Goal: Information Seeking & Learning: Learn about a topic

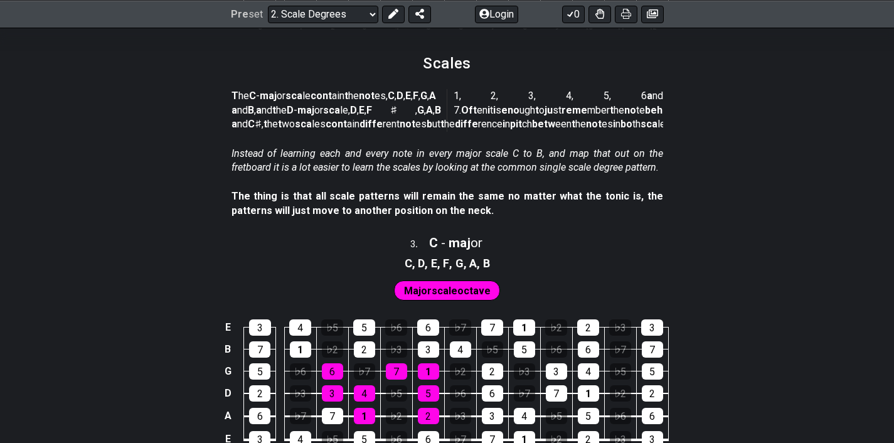
scroll to position [1248, 0]
drag, startPoint x: 453, startPoint y: 165, endPoint x: 583, endPoint y: 245, distance: 152.8
click at [583, 142] on div "T he C - maj or sca le cont ain t he not es, C , D , E , F , G , A a nd B , a n…" at bounding box center [446, 113] width 431 height 57
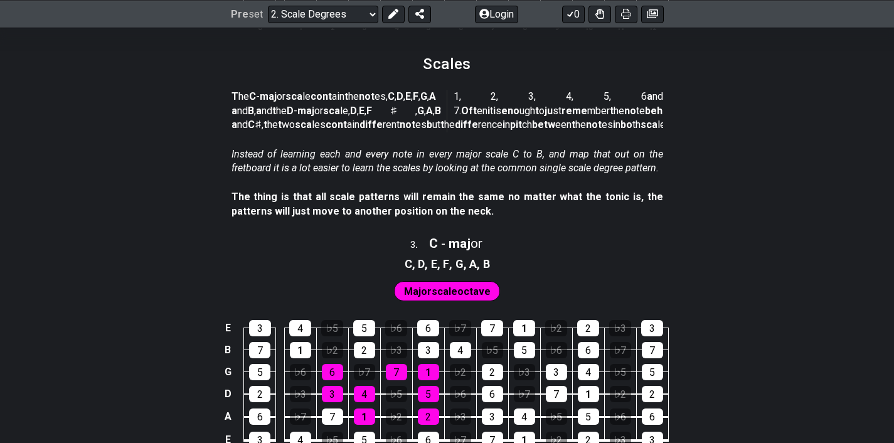
click at [601, 132] on p "T he C - maj or sca le cont ain t he not es, C , D , E , F , G , A a nd B , a n…" at bounding box center [446, 111] width 431 height 42
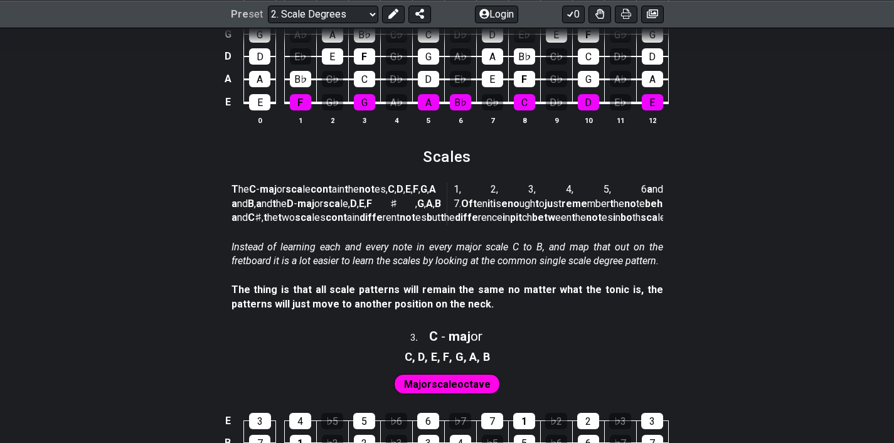
scroll to position [1157, 0]
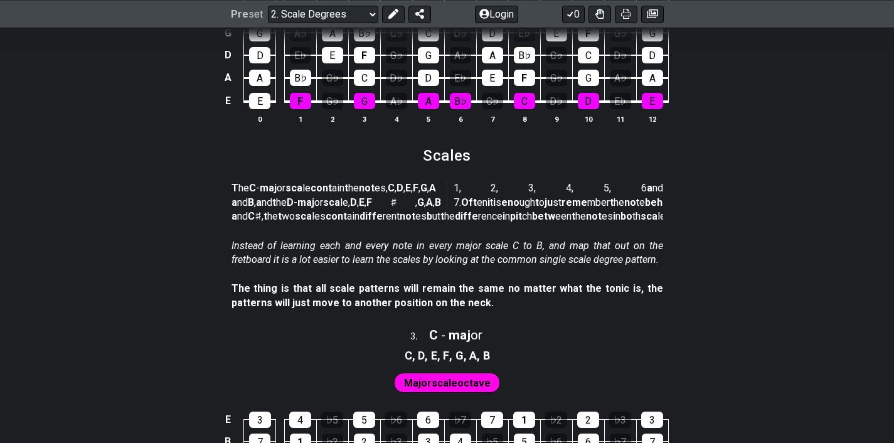
click at [418, 194] on br-bold "F" at bounding box center [416, 188] width 6 height 12
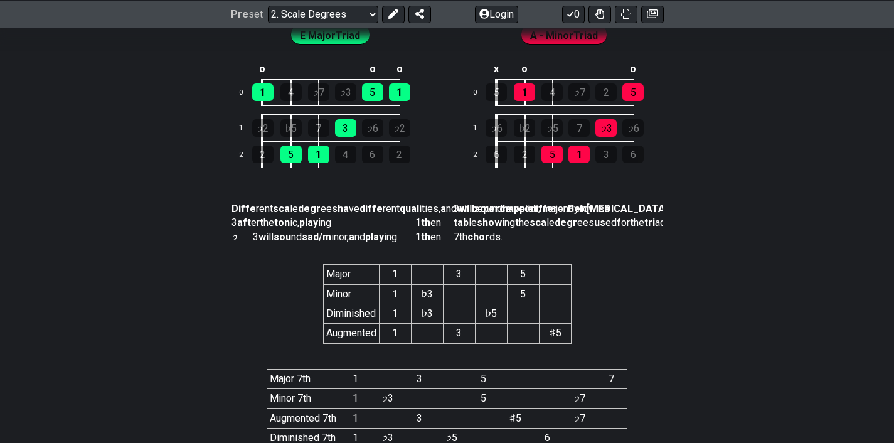
scroll to position [2126, 0]
click at [553, 162] on div "5" at bounding box center [551, 154] width 21 height 18
click at [548, 162] on div "5" at bounding box center [551, 154] width 21 height 18
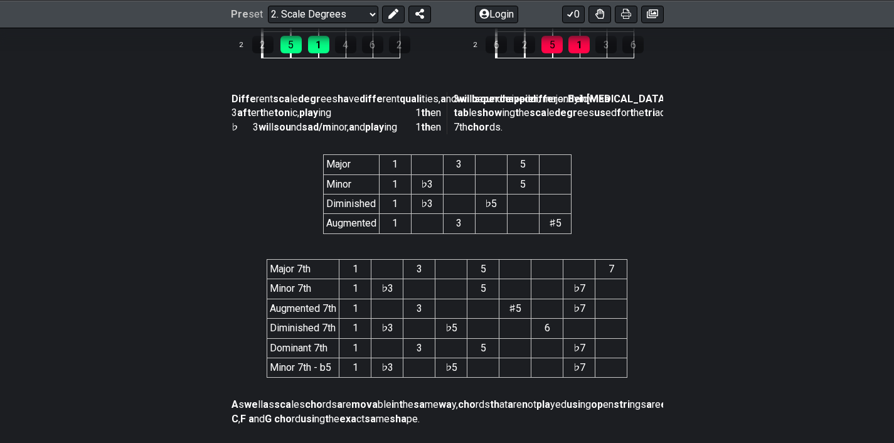
scroll to position [2236, 0]
